Goal: Navigation & Orientation: Find specific page/section

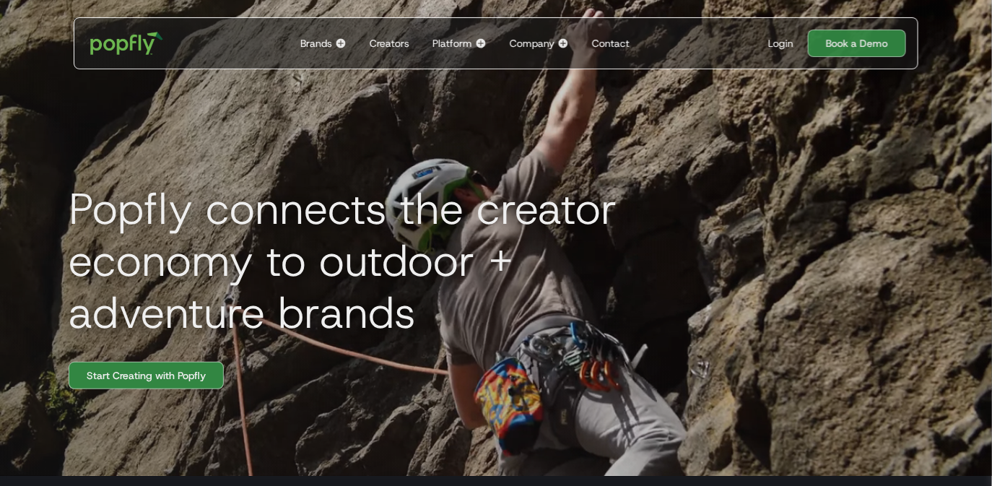
click at [786, 47] on div "Login" at bounding box center [780, 43] width 25 height 14
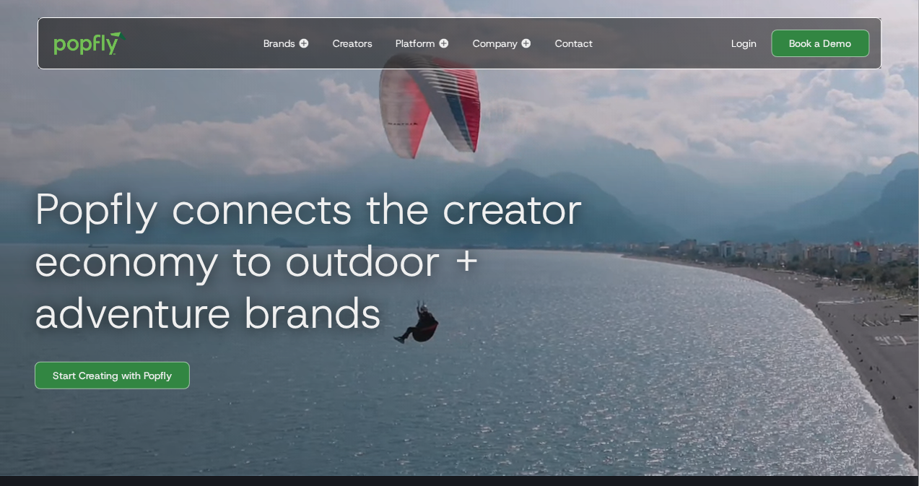
click at [744, 51] on div "Login Book a Demo" at bounding box center [794, 43] width 149 height 27
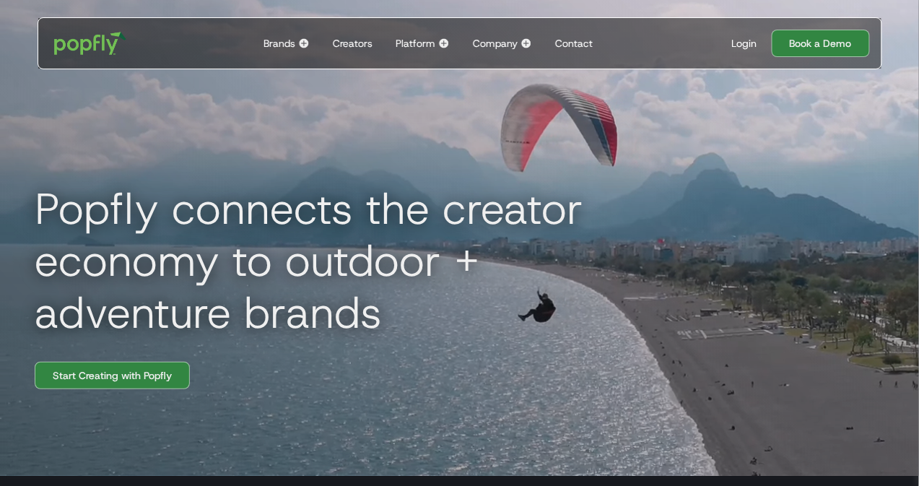
click at [742, 46] on div "Login" at bounding box center [744, 43] width 25 height 14
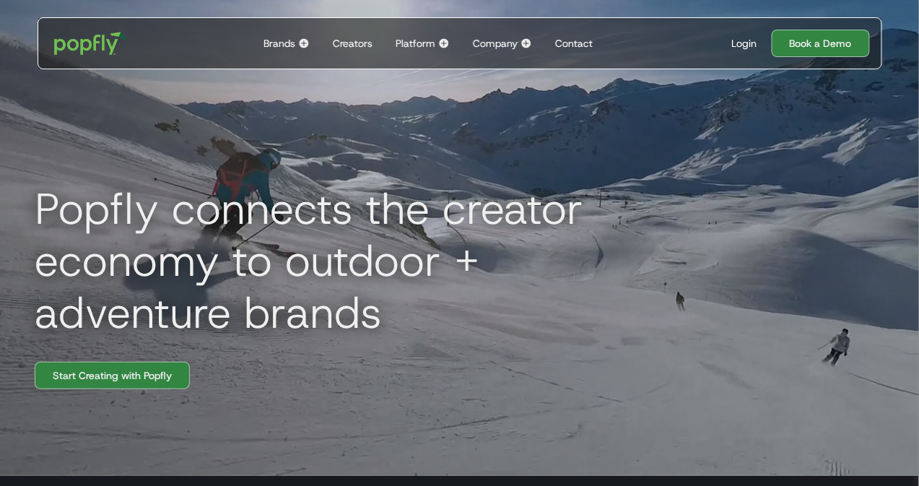
click at [354, 38] on div "Creators" at bounding box center [353, 43] width 40 height 14
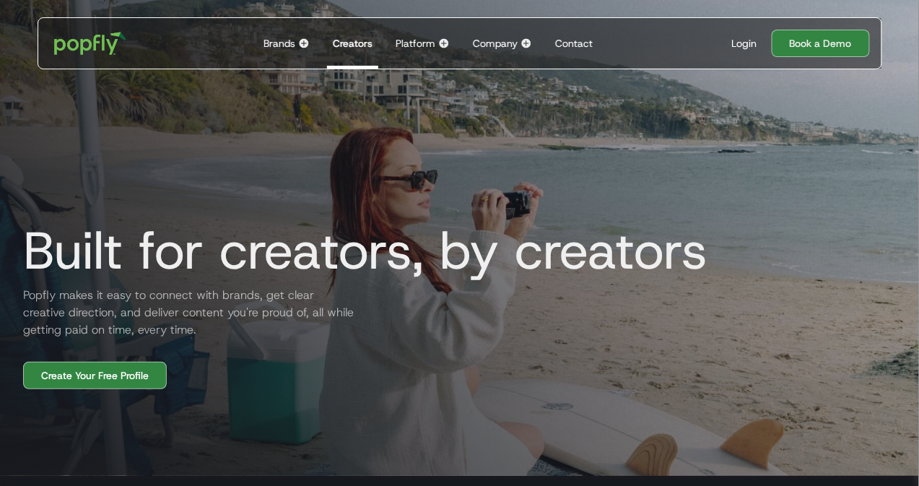
click at [268, 314] on h2 "Popfly makes it easy to connect with brands, get clear creative direction, and …" at bounding box center [185, 313] width 346 height 52
drag, startPoint x: 266, startPoint y: 313, endPoint x: 152, endPoint y: 334, distance: 115.2
click at [152, 334] on h2 "Popfly makes it easy to connect with brands, get clear creative direction, and …" at bounding box center [185, 313] width 346 height 52
click at [279, 322] on h2 "Popfly makes it easy to connect with brands, get clear creative direction, and …" at bounding box center [185, 313] width 346 height 52
drag, startPoint x: 21, startPoint y: 327, endPoint x: 199, endPoint y: 322, distance: 178.4
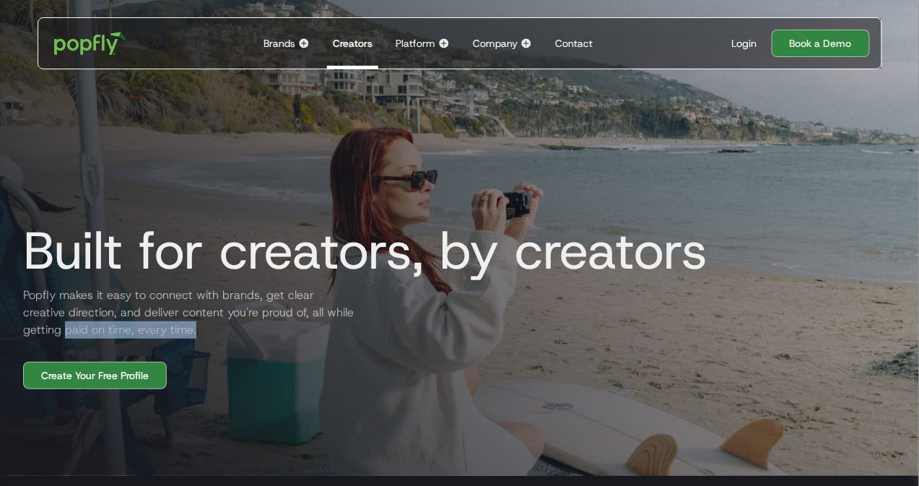
click at [199, 322] on h2 "Popfly makes it easy to connect with brands, get clear creative direction, and …" at bounding box center [185, 313] width 346 height 52
copy h2 "paid on time, every time."
click at [200, 227] on h1 "Built for creators, by creators" at bounding box center [360, 251] width 696 height 58
